Goal: Task Accomplishment & Management: Complete application form

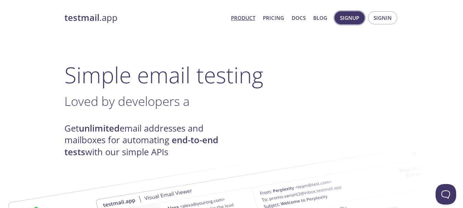
click at [349, 17] on span "Signup" at bounding box center [349, 17] width 19 height 9
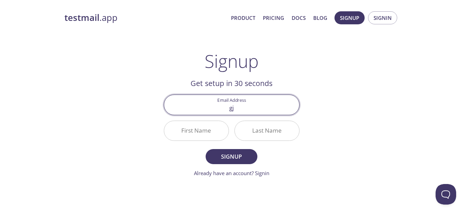
type input "[EMAIL_ADDRESS][DOMAIN_NAME]"
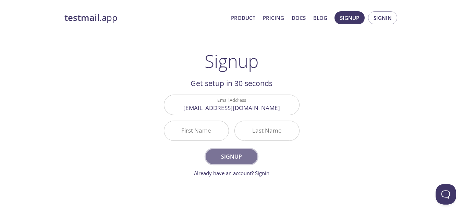
click at [224, 152] on span "Signup" at bounding box center [231, 157] width 36 height 10
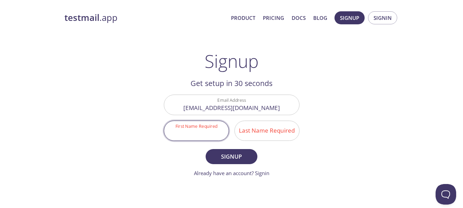
click at [207, 135] on input "First Name Required" at bounding box center [196, 131] width 64 height 20
type input "Jey"
click at [249, 128] on input "Last Name Required" at bounding box center [267, 131] width 64 height 20
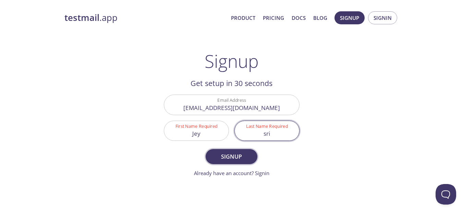
type input "sri"
click at [216, 154] on span "Signup" at bounding box center [231, 157] width 36 height 10
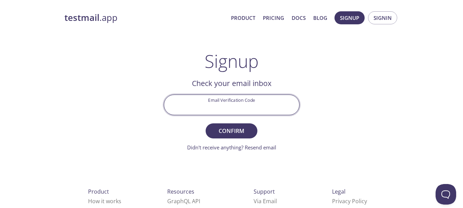
click at [260, 105] on input "Email Verification Code" at bounding box center [231, 105] width 135 height 20
paste input "DQFQGYE"
type input "DQFQGYE"
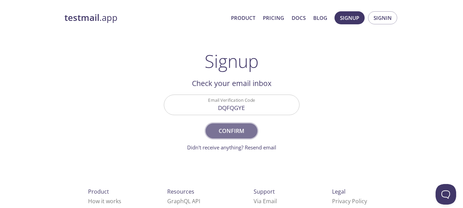
click at [232, 129] on span "Confirm" at bounding box center [231, 131] width 36 height 10
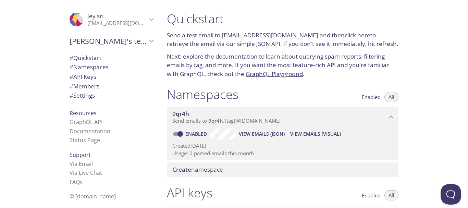
click at [273, 36] on link "[EMAIL_ADDRESS][DOMAIN_NAME]" at bounding box center [270, 35] width 97 height 8
click at [357, 36] on link "click here" at bounding box center [357, 35] width 26 height 8
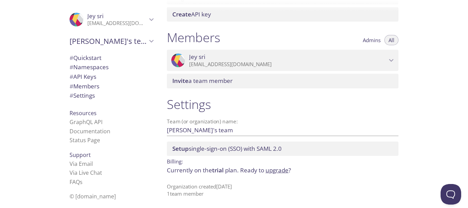
scroll to position [279, 0]
click at [81, 163] on link "Via Email" at bounding box center [81, 164] width 23 height 8
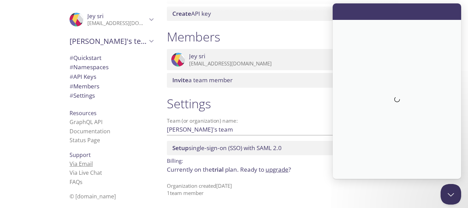
scroll to position [0, 0]
